Goal: Information Seeking & Learning: Learn about a topic

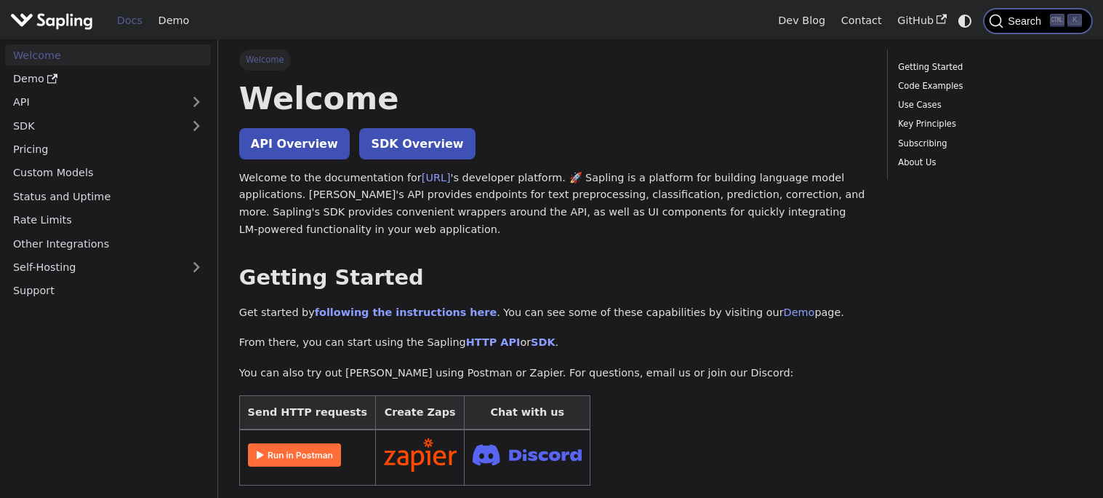
click at [996, 17] on icon "Search (Ctrl+K)" at bounding box center [996, 21] width 15 height 15
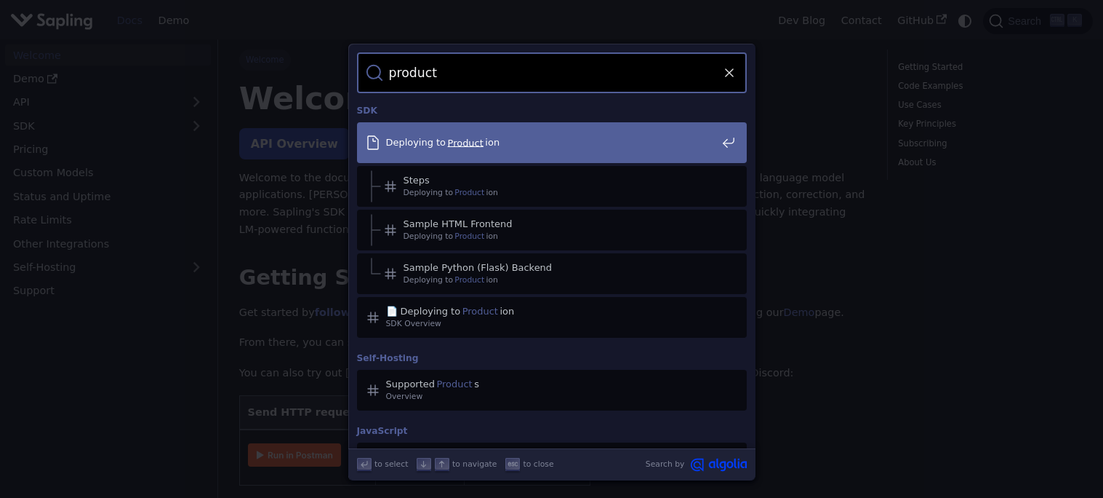
type input "products"
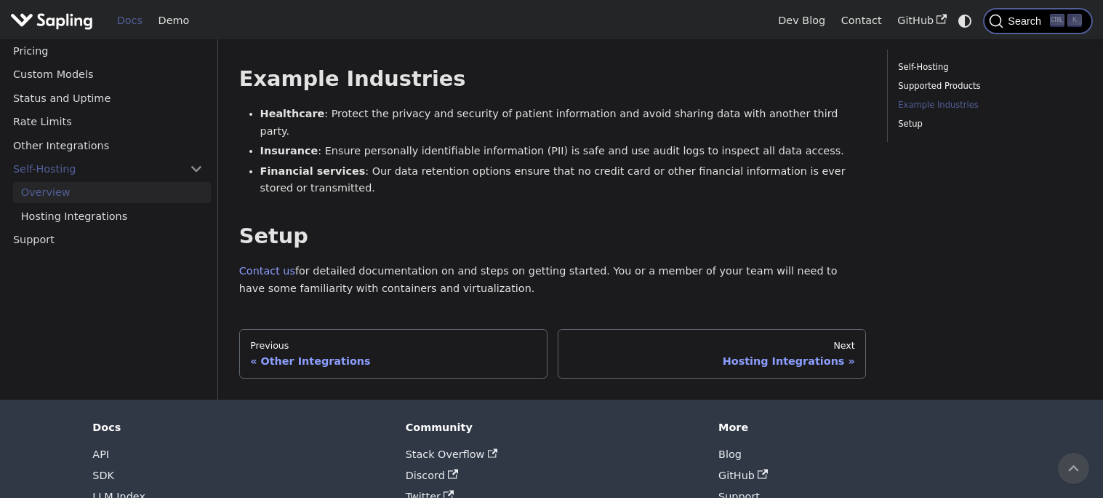
scroll to position [410, 0]
click at [1013, 25] on span "Search" at bounding box center [1027, 21] width 47 height 12
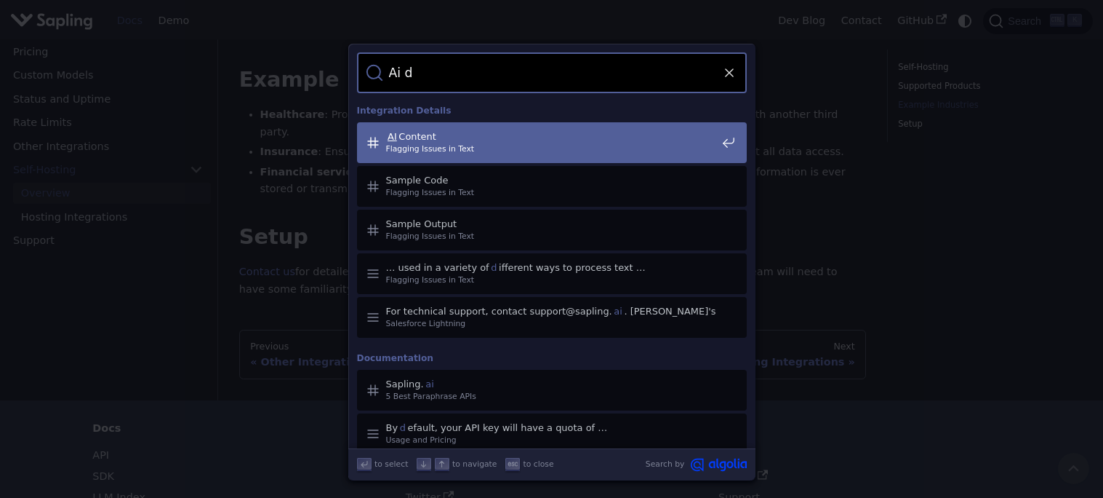
type input "Ai"
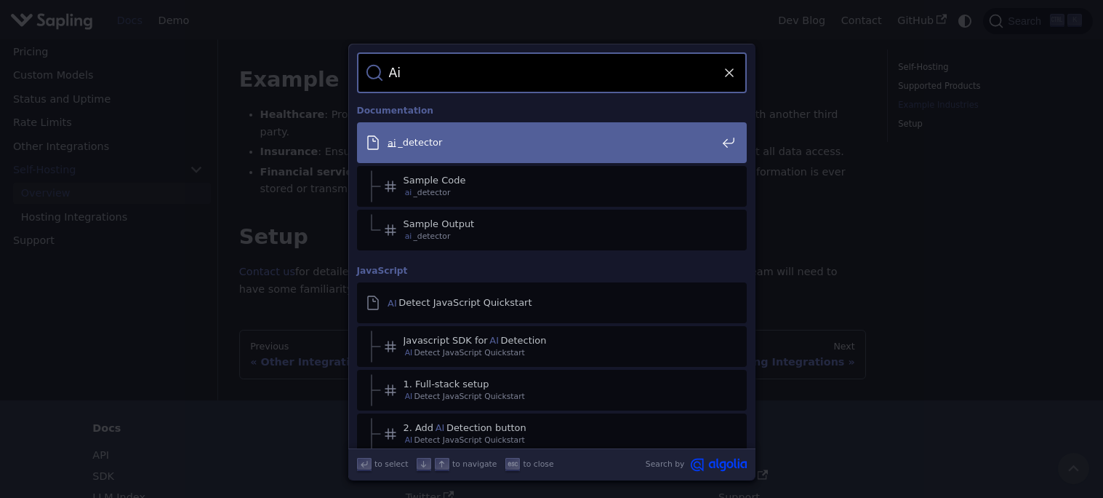
click at [611, 142] on span "ai _detector" at bounding box center [551, 142] width 330 height 12
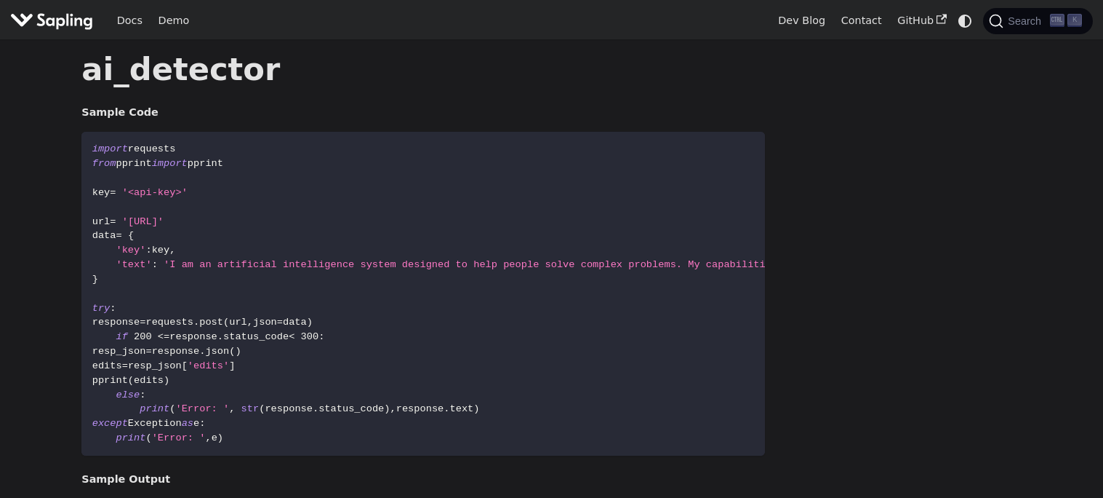
click at [76, 20] on img "Main" at bounding box center [51, 20] width 83 height 21
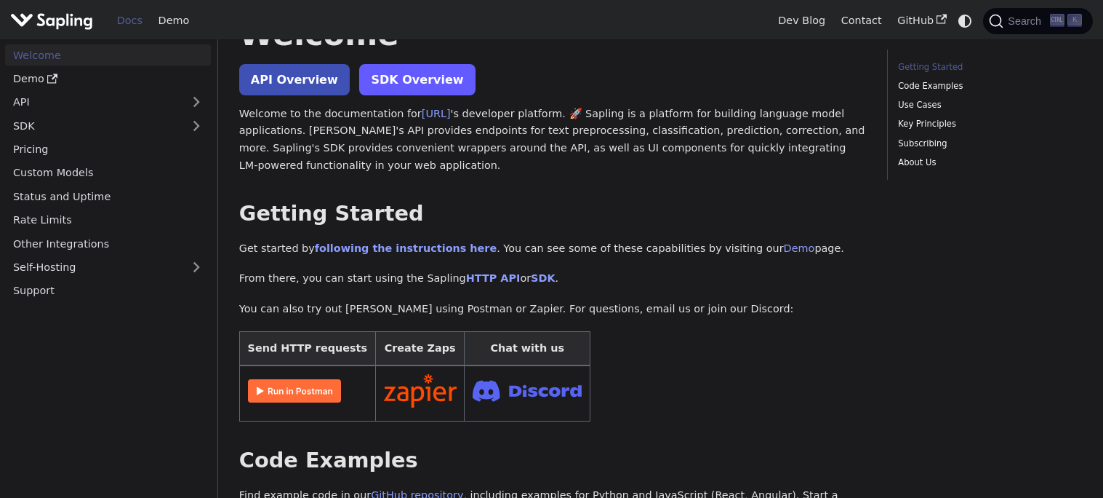
scroll to position [67, 0]
